Goal: Task Accomplishment & Management: Complete application form

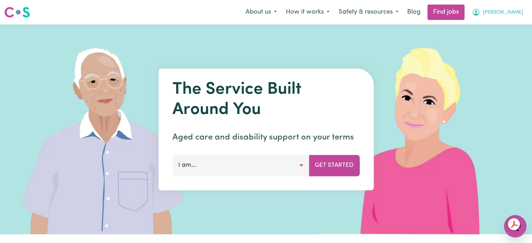
click at [519, 13] on span "[PERSON_NAME]" at bounding box center [503, 13] width 40 height 8
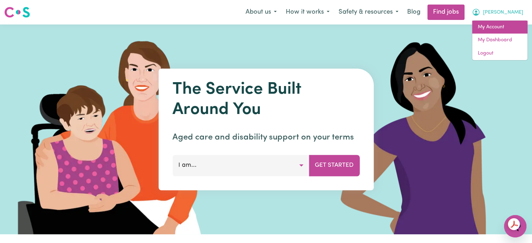
click at [493, 26] on link "My Account" at bounding box center [499, 27] width 55 height 13
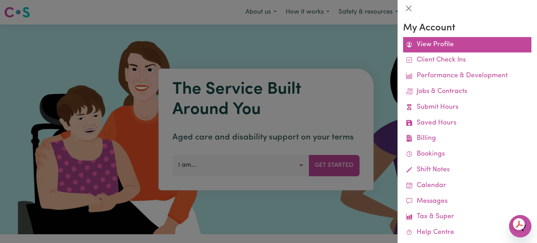
click at [425, 45] on link "View Profile" at bounding box center [467, 45] width 128 height 16
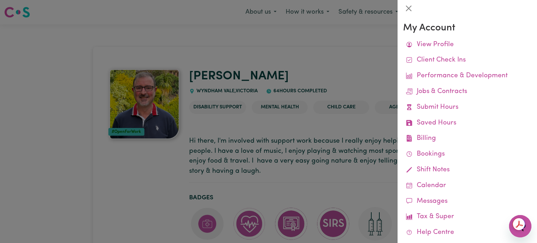
click at [284, 50] on div at bounding box center [268, 121] width 537 height 243
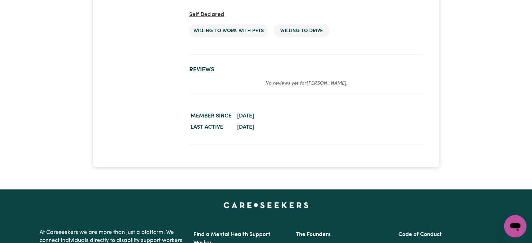
scroll to position [1434, 0]
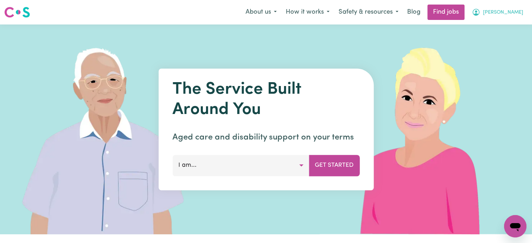
click at [516, 13] on span "[PERSON_NAME]" at bounding box center [503, 13] width 40 height 8
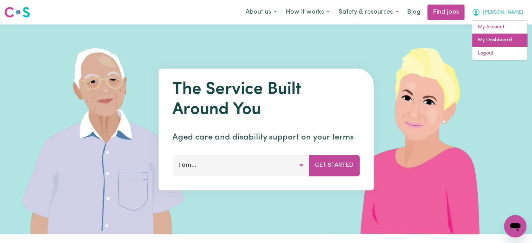
click at [493, 42] on link "My Dashboard" at bounding box center [499, 40] width 55 height 13
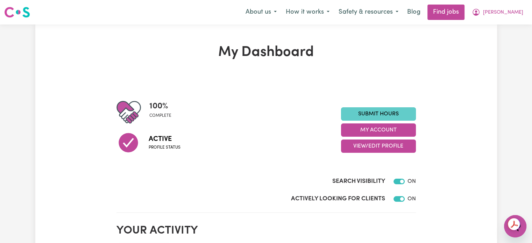
click at [378, 113] on link "Submit Hours" at bounding box center [378, 113] width 75 height 13
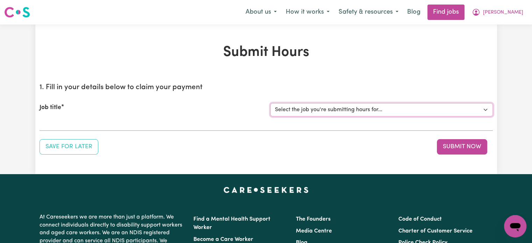
click at [366, 108] on select "Select the job you're submitting hours for... [[PERSON_NAME] [PERSON_NAME]] Job…" at bounding box center [381, 109] width 222 height 13
click at [270, 103] on select "Select the job you're submitting hours for... [[PERSON_NAME] [PERSON_NAME]] Job…" at bounding box center [381, 109] width 222 height 13
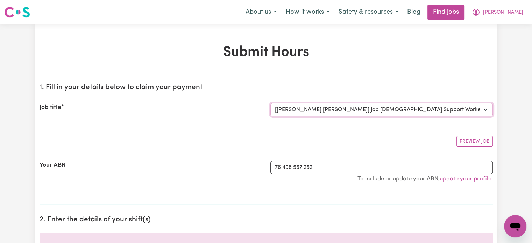
select select "0"
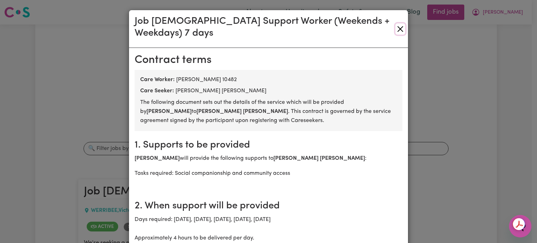
click at [396, 24] on button "Close" at bounding box center [401, 28] width 10 height 11
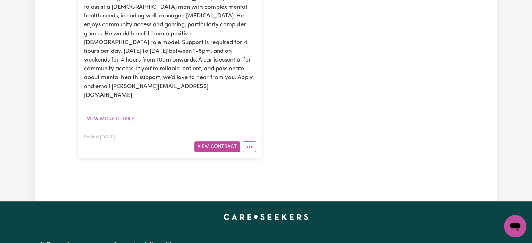
scroll to position [245, 0]
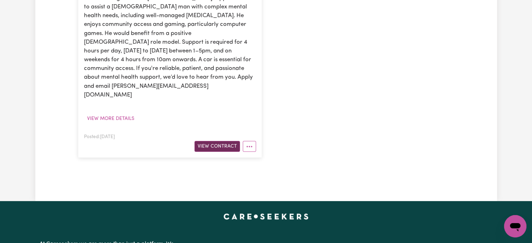
click at [219, 141] on button "View Contract" at bounding box center [216, 146] width 45 height 11
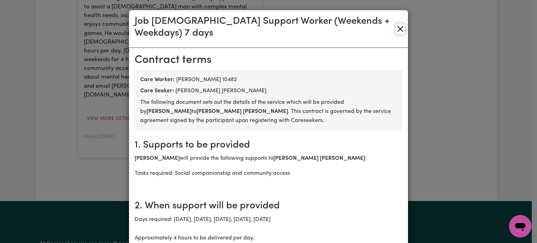
click at [398, 23] on button "Close" at bounding box center [401, 28] width 10 height 11
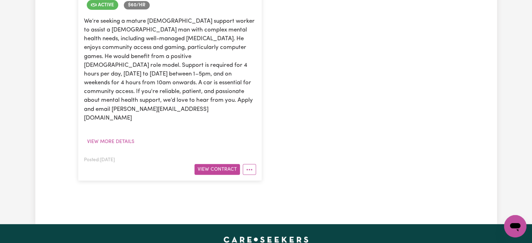
scroll to position [210, 0]
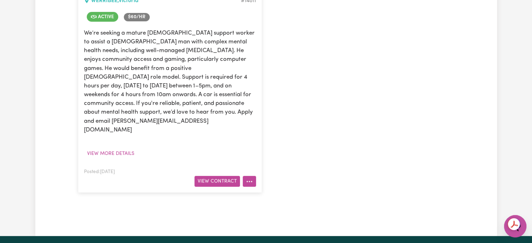
click at [250, 176] on button "More options" at bounding box center [249, 181] width 13 height 11
click at [318, 136] on div "Job [DEMOGRAPHIC_DATA] Support Worker (Weekends + Weekdays) 7 days WERRIBEE , […" at bounding box center [266, 81] width 385 height 238
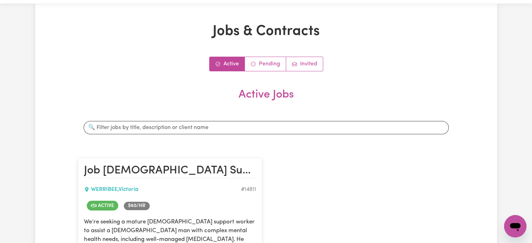
scroll to position [0, 0]
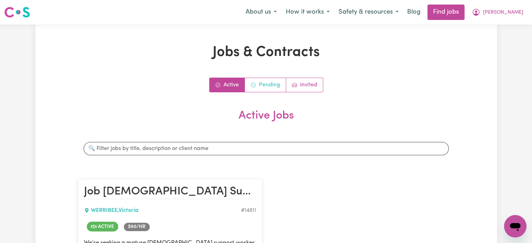
click at [267, 84] on link "Pending" at bounding box center [265, 85] width 41 height 14
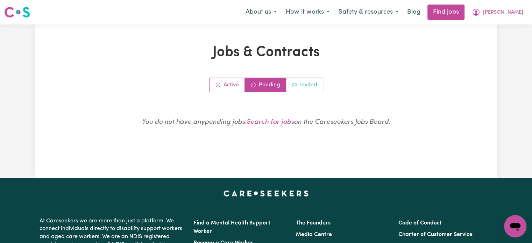
click at [306, 86] on link "Invited" at bounding box center [304, 85] width 37 height 14
click at [227, 87] on link "Active" at bounding box center [227, 85] width 35 height 14
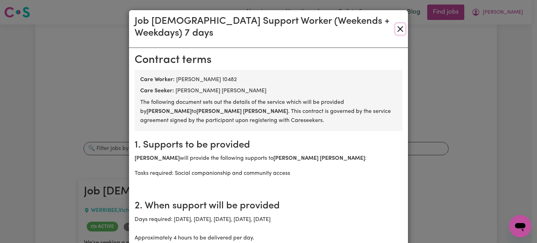
click at [396, 23] on button "Close" at bounding box center [401, 28] width 10 height 11
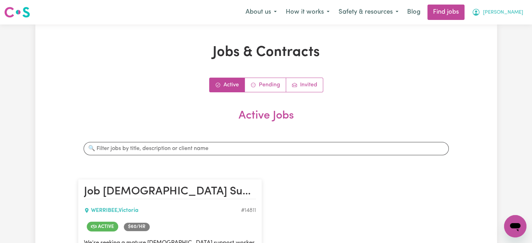
click at [521, 13] on span "[PERSON_NAME]" at bounding box center [503, 13] width 40 height 8
click at [495, 40] on link "My Dashboard" at bounding box center [499, 40] width 55 height 13
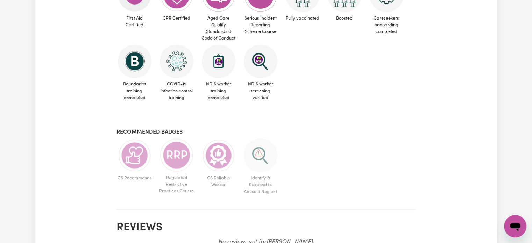
scroll to position [385, 0]
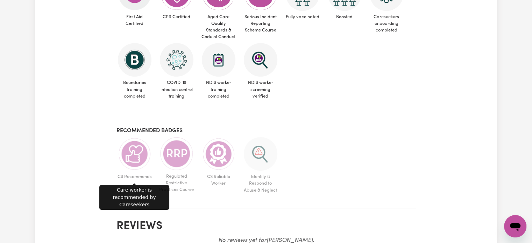
click at [137, 160] on img at bounding box center [135, 154] width 34 height 34
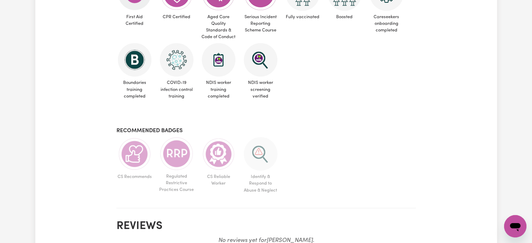
click at [132, 160] on img at bounding box center [135, 154] width 34 height 34
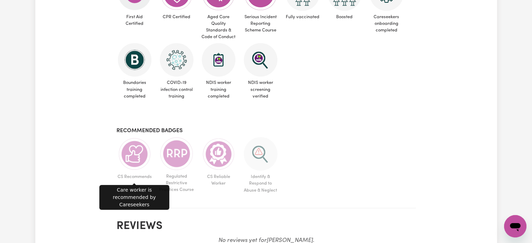
click at [132, 160] on img at bounding box center [135, 154] width 34 height 34
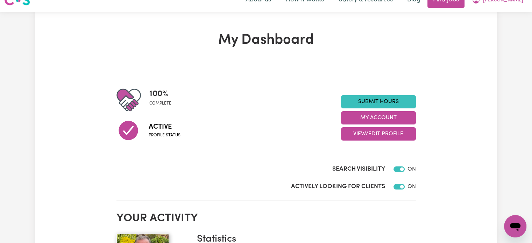
scroll to position [0, 0]
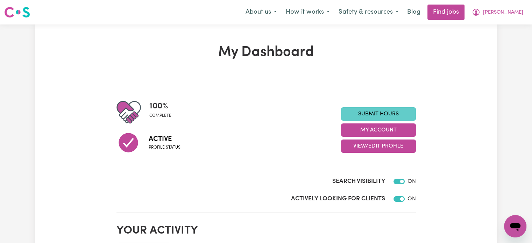
click at [383, 111] on link "Submit Hours" at bounding box center [378, 113] width 75 height 13
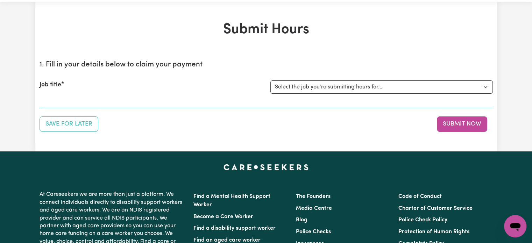
scroll to position [35, 0]
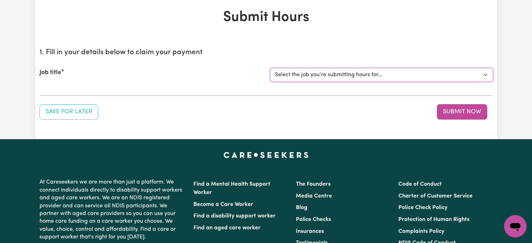
click at [427, 76] on select "Select the job you're submitting hours for... [[PERSON_NAME] [PERSON_NAME]] Job…" at bounding box center [381, 74] width 222 height 13
click at [270, 68] on select "Select the job you're submitting hours for... [[PERSON_NAME] [PERSON_NAME]] Job…" at bounding box center [381, 74] width 222 height 13
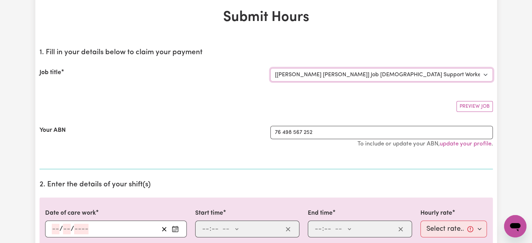
select select "0"
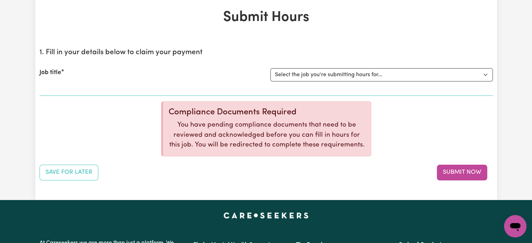
click at [418, 155] on div "1. Fill in your details below to claim your payment Job title Select the job yo…" at bounding box center [266, 112] width 453 height 138
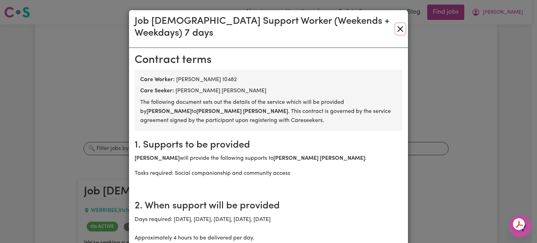
click at [397, 26] on button "Close" at bounding box center [401, 28] width 10 height 11
